Goal: Transaction & Acquisition: Obtain resource

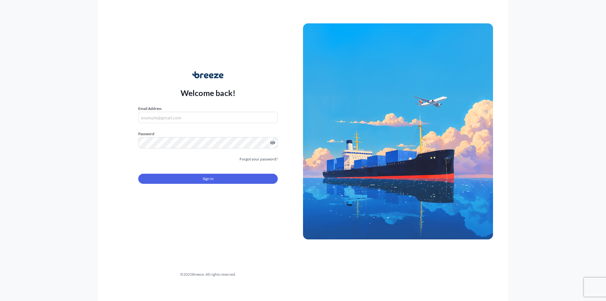
type input "[EMAIL_ADDRESS][DOMAIN_NAME]"
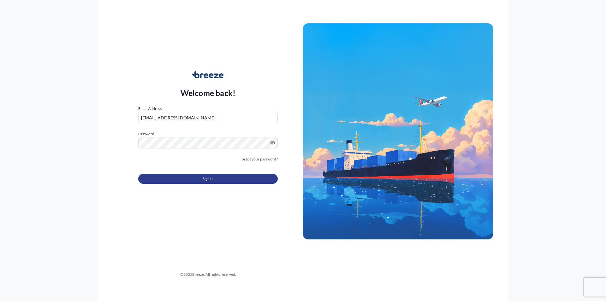
click at [216, 178] on button "Sign In" at bounding box center [208, 179] width 140 height 10
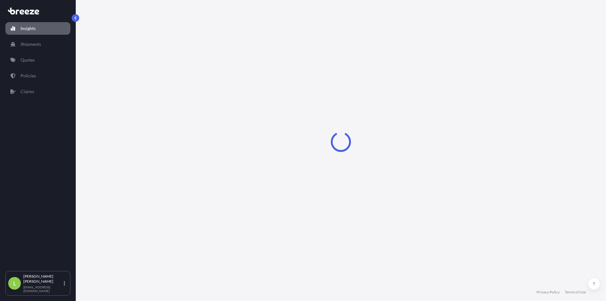
select select "2025"
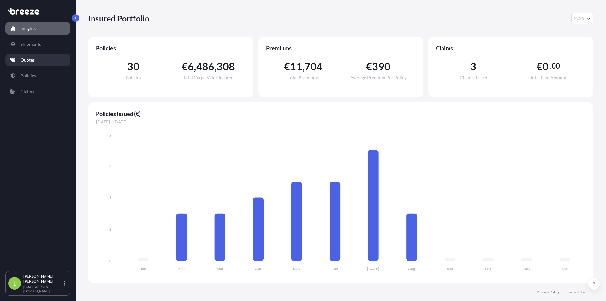
click at [38, 57] on link "Quotes" at bounding box center [37, 60] width 65 height 13
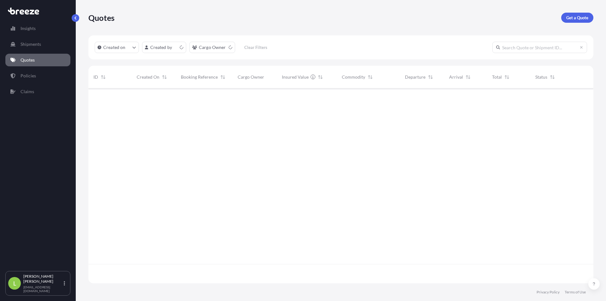
scroll to position [194, 501]
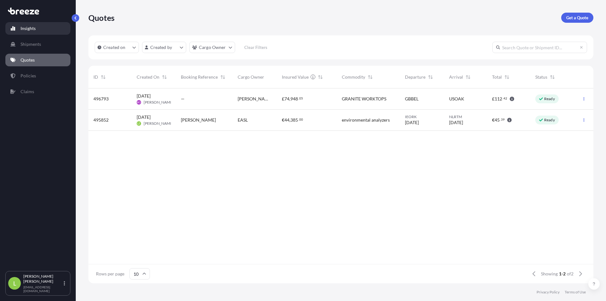
click at [37, 33] on link "Insights" at bounding box center [37, 28] width 65 height 13
select select "2025"
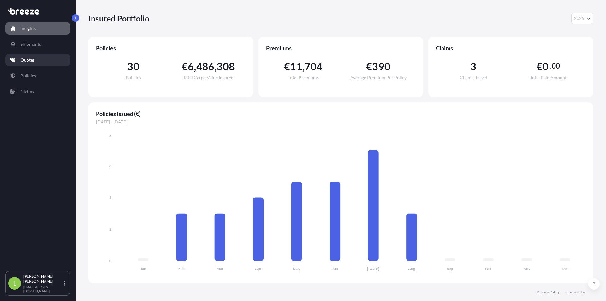
click at [37, 61] on link "Quotes" at bounding box center [37, 60] width 65 height 13
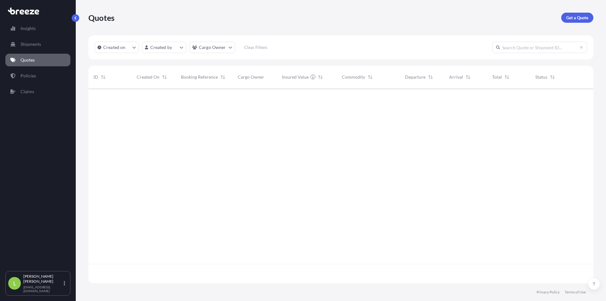
scroll to position [194, 501]
click at [586, 17] on p "Get a Quote" at bounding box center [578, 18] width 22 height 6
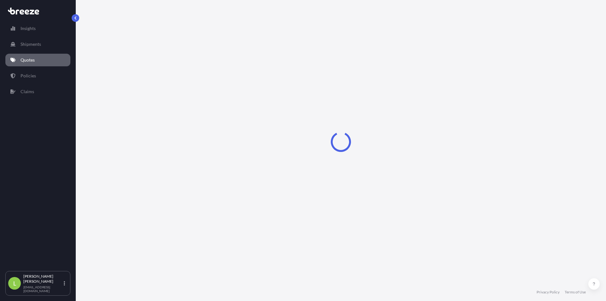
select select "Sea"
select select "1"
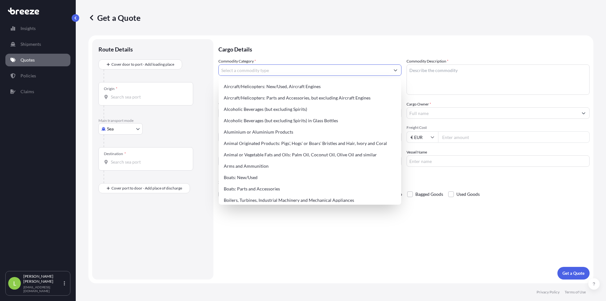
click at [232, 68] on input "Commodity Category *" at bounding box center [304, 69] width 171 height 11
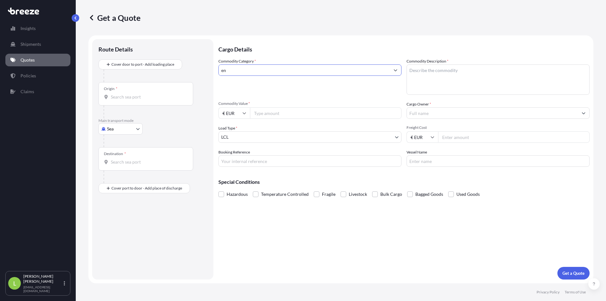
type input "e"
type input "fid analyzers"
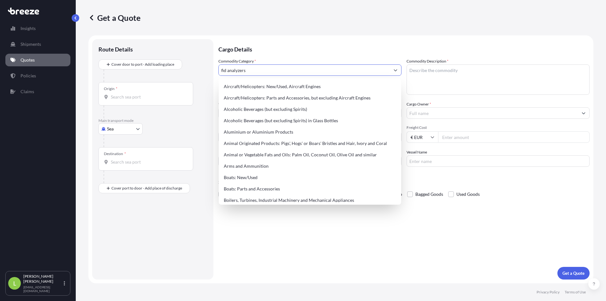
drag, startPoint x: 323, startPoint y: 70, endPoint x: 140, endPoint y: 71, distance: 182.6
click at [124, 71] on form "Route Details Cover door to port - Add loading place Place of loading Road Road…" at bounding box center [340, 159] width 505 height 248
click at [464, 81] on textarea "Commodity Description *" at bounding box center [498, 79] width 183 height 30
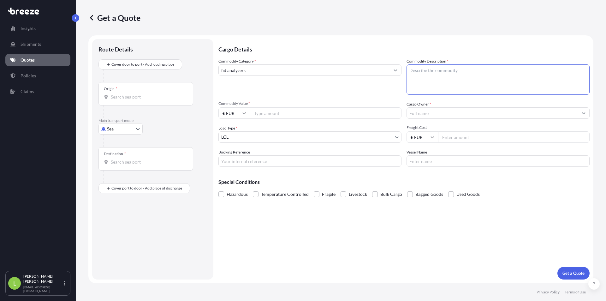
paste textarea "fid analyzers"
type textarea "fid analyzers"
click at [256, 66] on input "fid analyzers" at bounding box center [304, 69] width 171 height 11
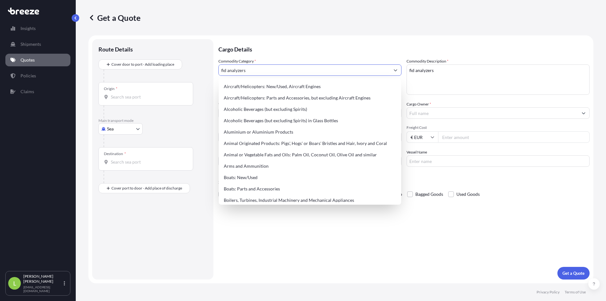
drag, startPoint x: 228, startPoint y: 69, endPoint x: 210, endPoint y: 71, distance: 18.7
click at [210, 71] on form "Route Details Cover door to port - Add loading place Place of loading Road Road…" at bounding box center [340, 159] width 505 height 248
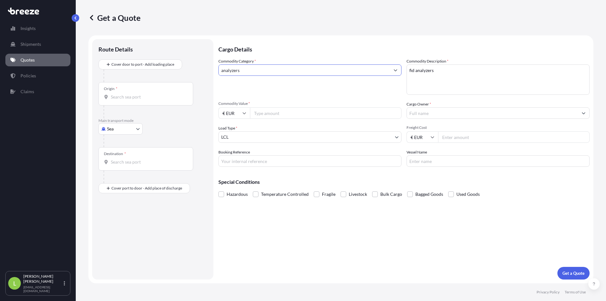
click at [269, 73] on input "analyzers" at bounding box center [304, 69] width 171 height 11
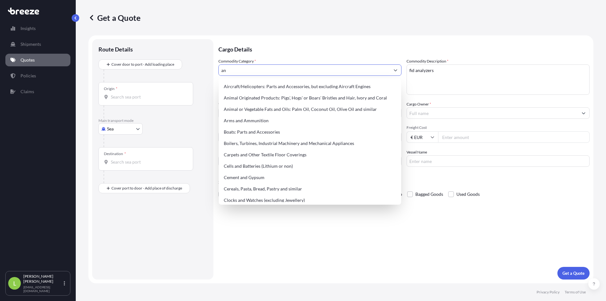
type input "a"
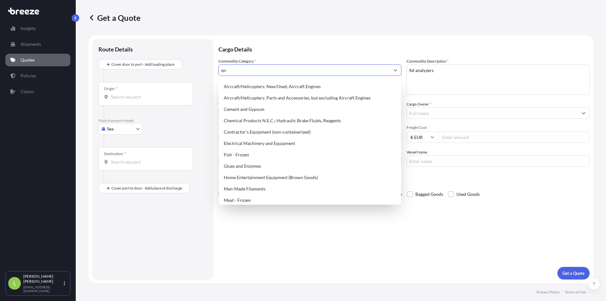
type input "e"
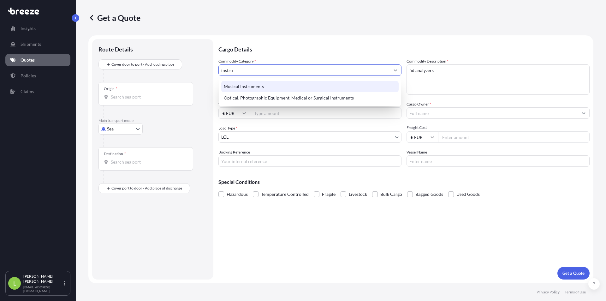
drag, startPoint x: 275, startPoint y: 71, endPoint x: 198, endPoint y: 71, distance: 77.4
click at [198, 71] on form "Route Details Cover door to port - Add loading place Place of loading Road Road…" at bounding box center [340, 159] width 505 height 248
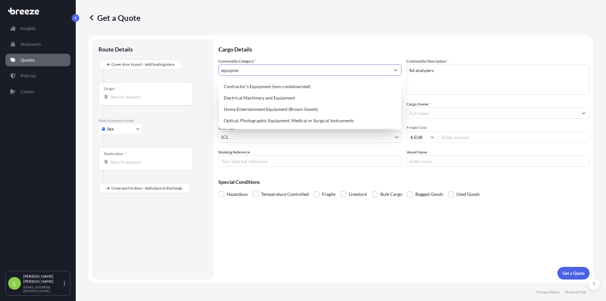
type input "equipmen"
drag, startPoint x: 257, startPoint y: 73, endPoint x: 190, endPoint y: 80, distance: 67.4
click at [190, 80] on form "Route Details Cover door to port - Add loading place Place of loading Road Road…" at bounding box center [340, 159] width 505 height 248
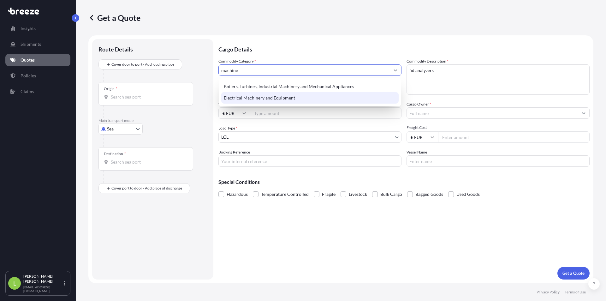
click at [274, 99] on div "Electrical Machinery and Equipment" at bounding box center [310, 97] width 178 height 11
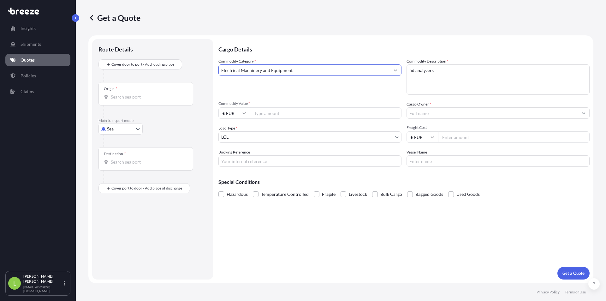
type input "Electrical Machinery and Equipment"
click at [312, 115] on input "Commodity Value *" at bounding box center [326, 112] width 152 height 11
type input "20000"
click at [441, 115] on input "Cargo Owner *" at bounding box center [492, 112] width 171 height 11
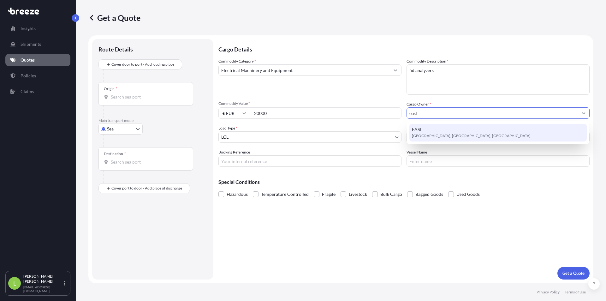
click at [439, 137] on span "[GEOGRAPHIC_DATA], [GEOGRAPHIC_DATA], [GEOGRAPHIC_DATA]" at bounding box center [471, 136] width 119 height 6
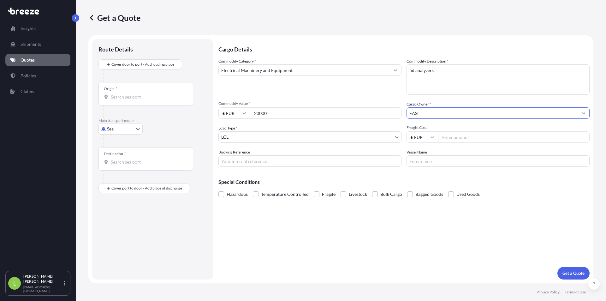
type input "EASL"
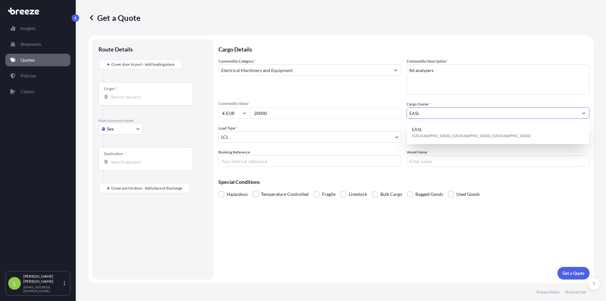
click at [230, 163] on input "Booking Reference" at bounding box center [310, 160] width 183 height 11
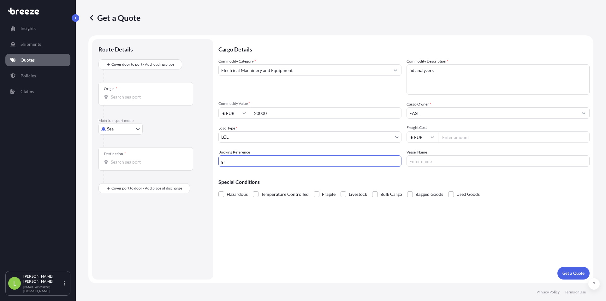
type input "g"
type input "GRP13416"
click at [574, 276] on button "Get a Quote" at bounding box center [574, 273] width 32 height 13
click at [457, 138] on input "Freight Cost" at bounding box center [514, 136] width 152 height 11
type input "33.5"
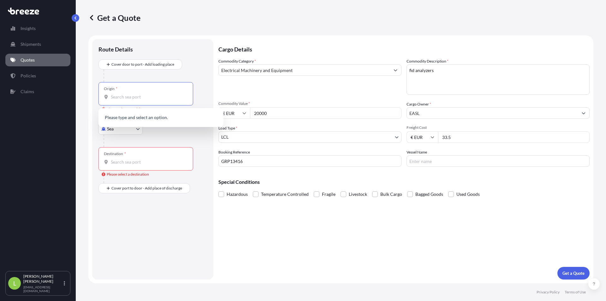
click at [160, 96] on input "Origin * Please select an origin" at bounding box center [148, 97] width 75 height 6
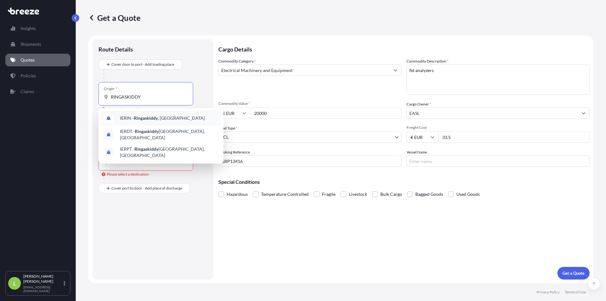
click at [128, 118] on span "IERIN - Ringaskiddy , [GEOGRAPHIC_DATA]" at bounding box center [162, 118] width 85 height 6
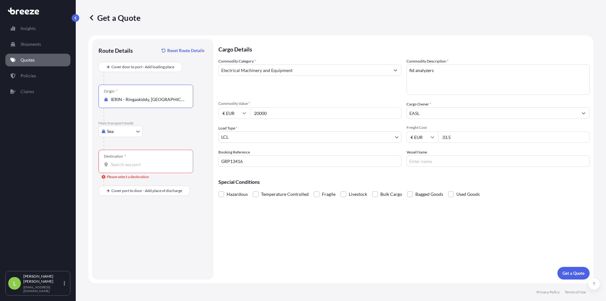
type input "IERIN - Ringaskiddy, [GEOGRAPHIC_DATA]"
click at [119, 132] on body "0 options available. 3 options available. Insights Shipments Quotes Policies Cl…" at bounding box center [303, 150] width 606 height 301
click at [122, 169] on div "Road" at bounding box center [120, 170] width 39 height 11
select select "Road"
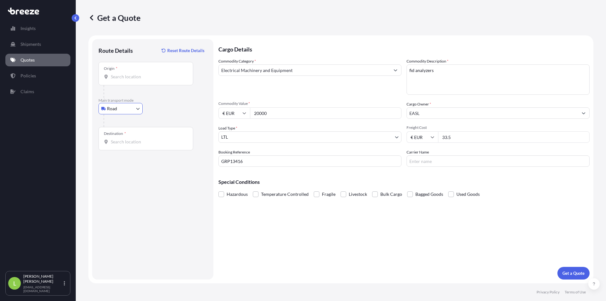
click at [118, 146] on div "Destination *" at bounding box center [146, 138] width 95 height 23
click at [118, 145] on input "Destination *" at bounding box center [148, 142] width 75 height 6
click at [131, 81] on div "Origin *" at bounding box center [146, 73] width 95 height 23
click at [131, 80] on input "Origin *" at bounding box center [148, 77] width 75 height 6
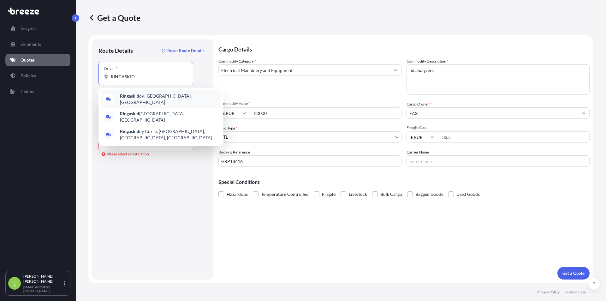
click at [132, 101] on div "Ringaskid dy, [GEOGRAPHIC_DATA], [GEOGRAPHIC_DATA]" at bounding box center [161, 99] width 120 height 18
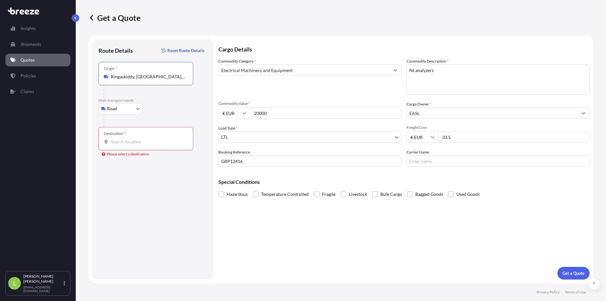
type input "Ringaskiddy, [GEOGRAPHIC_DATA], [GEOGRAPHIC_DATA]"
click at [130, 137] on div "Destination *" at bounding box center [146, 138] width 95 height 23
click at [130, 139] on input "Destination * Please select a destination" at bounding box center [148, 142] width 75 height 6
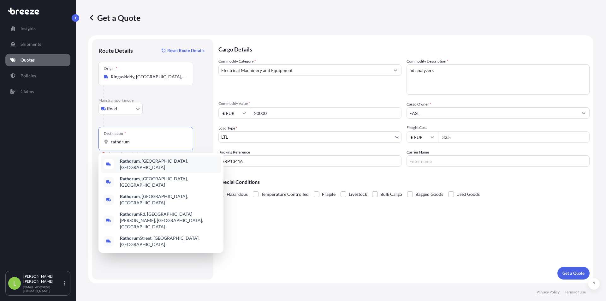
click at [169, 165] on span "Rathdrum , [GEOGRAPHIC_DATA], [GEOGRAPHIC_DATA]" at bounding box center [169, 164] width 99 height 13
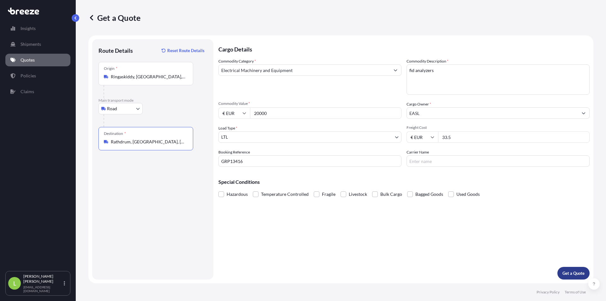
type input "Rathdrum, [GEOGRAPHIC_DATA], [GEOGRAPHIC_DATA]"
click at [574, 275] on p "Get a Quote" at bounding box center [574, 273] width 22 height 6
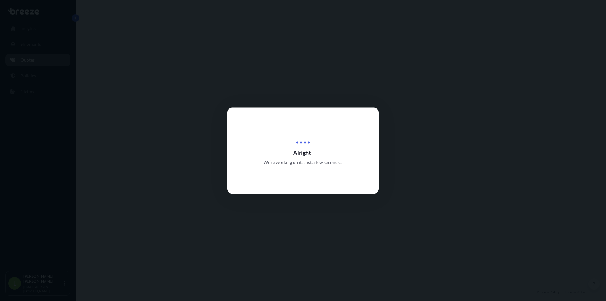
select select "Road"
select select "1"
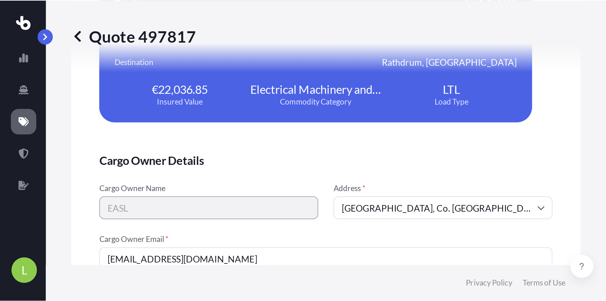
scroll to position [758, 0]
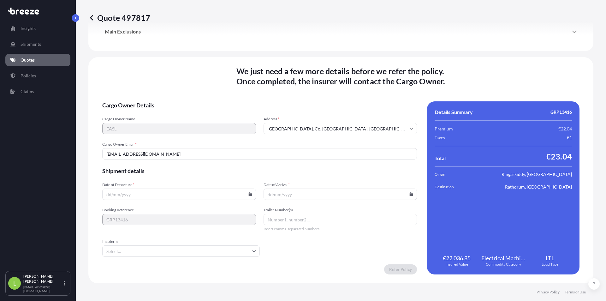
drag, startPoint x: 154, startPoint y: 156, endPoint x: -92, endPoint y: 156, distance: 246.0
click at [0, 156] on html "Insights Shipments Quotes Policies Claims L [PERSON_NAME] [EMAIL_ADDRESS][DOMAI…" at bounding box center [303, 150] width 606 height 301
paste input "[PERSON_NAME] <[EMAIL_ADDRESS][DOMAIN_NAME]>"
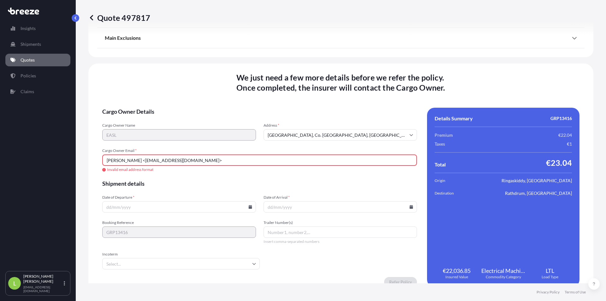
drag, startPoint x: 144, startPoint y: 160, endPoint x: 26, endPoint y: 159, distance: 117.5
click at [26, 159] on div "Insights Shipments Quotes Policies Claims L [PERSON_NAME] [EMAIL_ADDRESS][DOMAI…" at bounding box center [303, 150] width 606 height 301
click at [183, 159] on input "[EMAIL_ADDRESS][DOMAIN_NAME]>" at bounding box center [259, 159] width 315 height 11
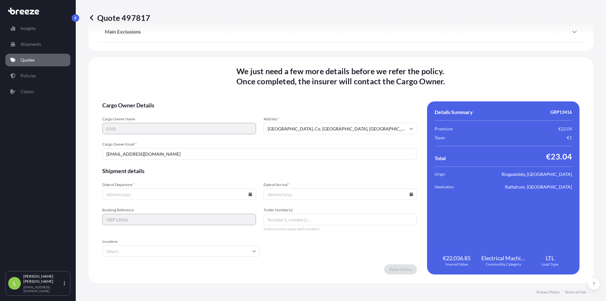
type input "[EMAIL_ADDRESS][DOMAIN_NAME]"
click at [249, 197] on input "Date of Departure *" at bounding box center [179, 194] width 154 height 11
click at [249, 194] on icon at bounding box center [251, 194] width 4 height 4
click at [195, 163] on button "29" at bounding box center [193, 162] width 10 height 10
type input "[DATE]"
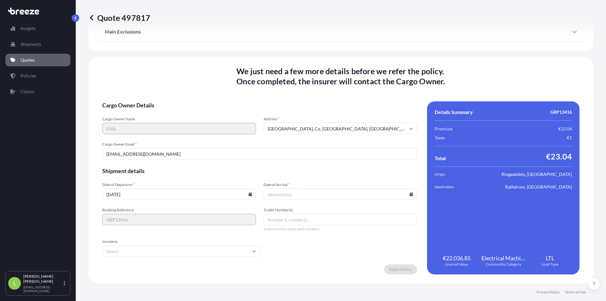
click at [409, 196] on input "Date of Arrival *" at bounding box center [341, 194] width 154 height 11
click at [410, 193] on icon at bounding box center [412, 194] width 4 height 4
click at [381, 88] on icon at bounding box center [382, 87] width 2 height 3
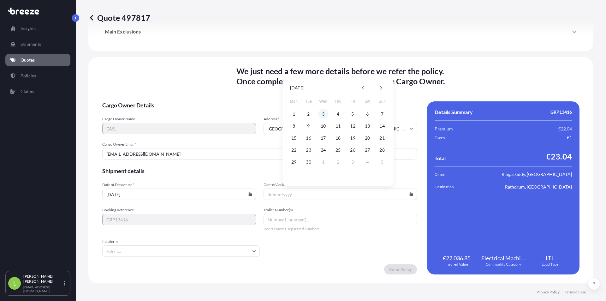
click at [322, 115] on button "3" at bounding box center [323, 114] width 10 height 10
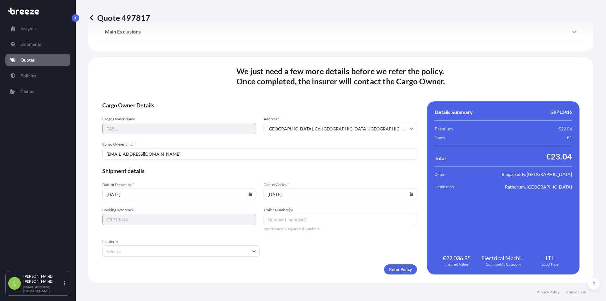
type input "[DATE]"
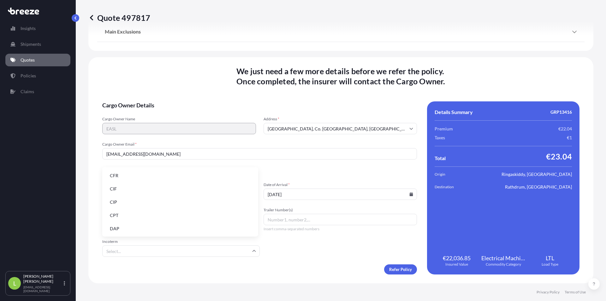
click at [232, 252] on input "Incoterm" at bounding box center [181, 250] width 158 height 11
click at [129, 199] on li "DAP" at bounding box center [180, 197] width 151 height 12
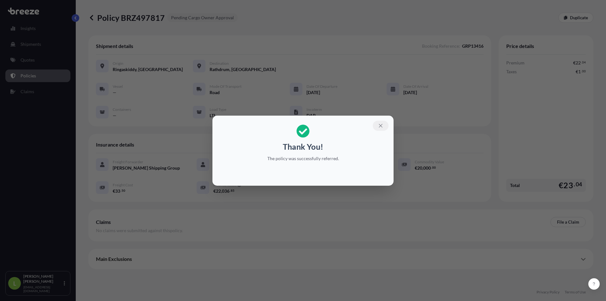
click at [379, 128] on icon "button" at bounding box center [381, 126] width 6 height 6
